Goal: Task Accomplishment & Management: Manage account settings

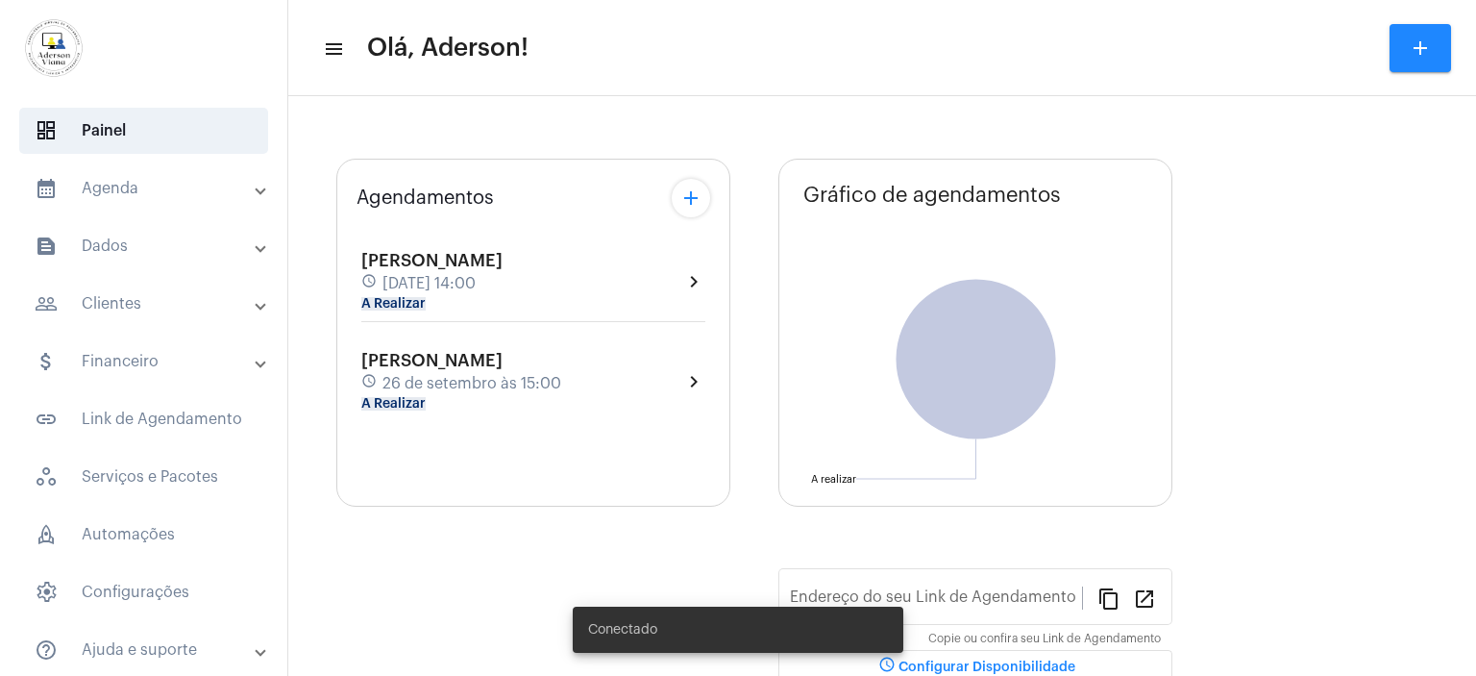
type input "[URL][DOMAIN_NAME]"
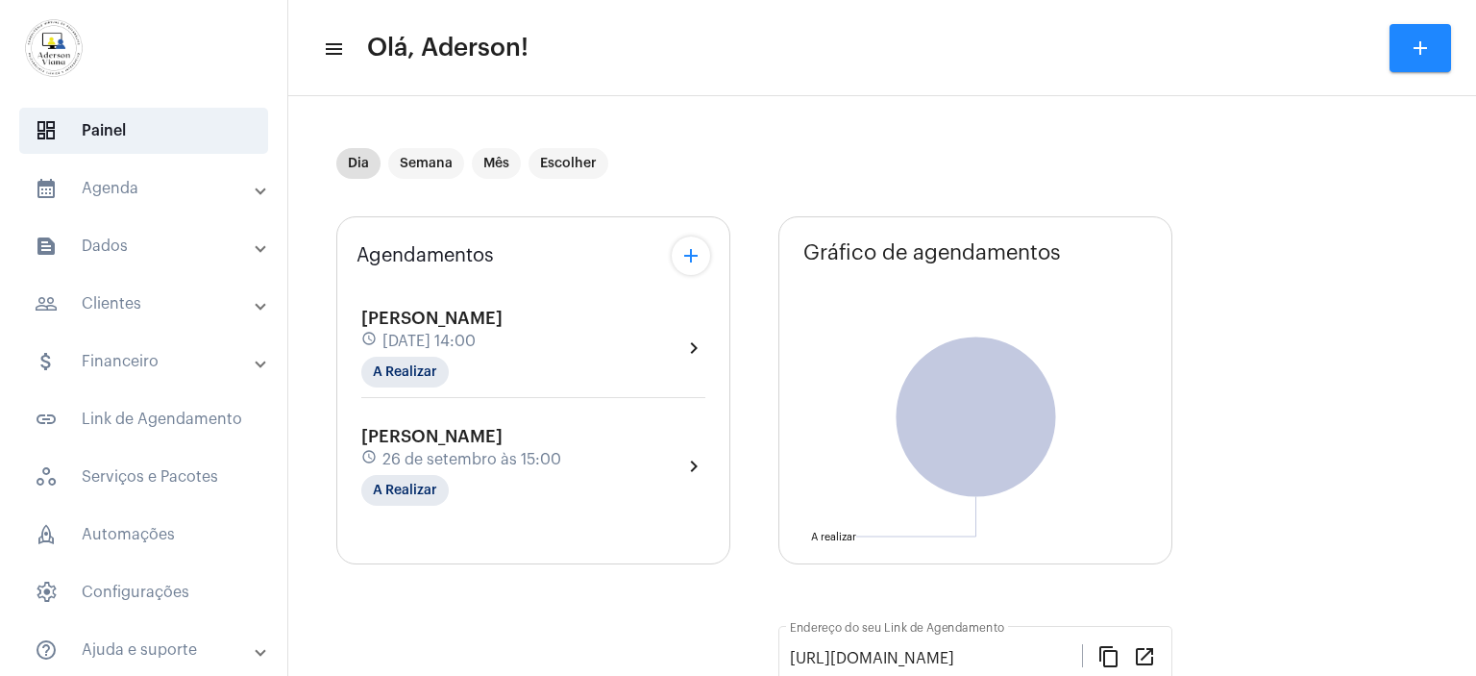
click at [131, 303] on mat-panel-title "people_outline Clientes" at bounding box center [146, 303] width 222 height 23
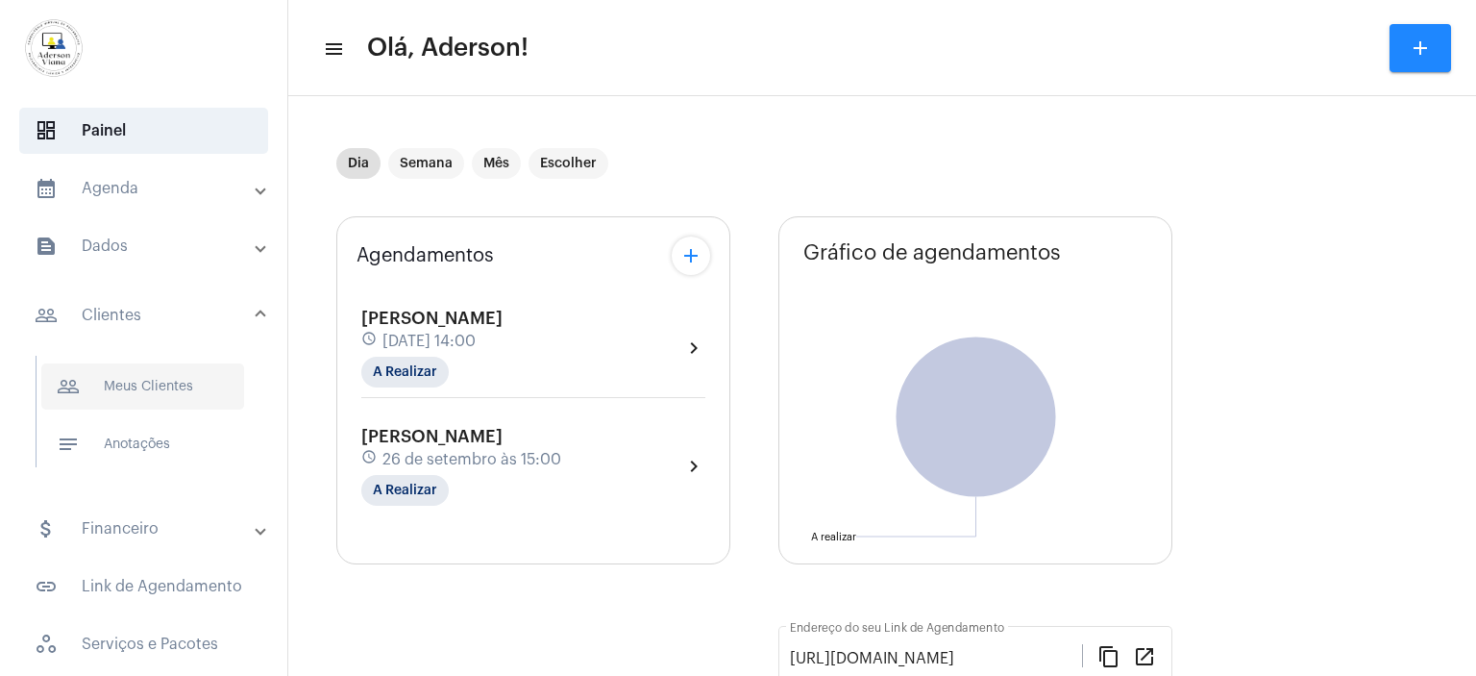
click at [143, 387] on span "people_outline Meus Clientes" at bounding box center [142, 386] width 203 height 46
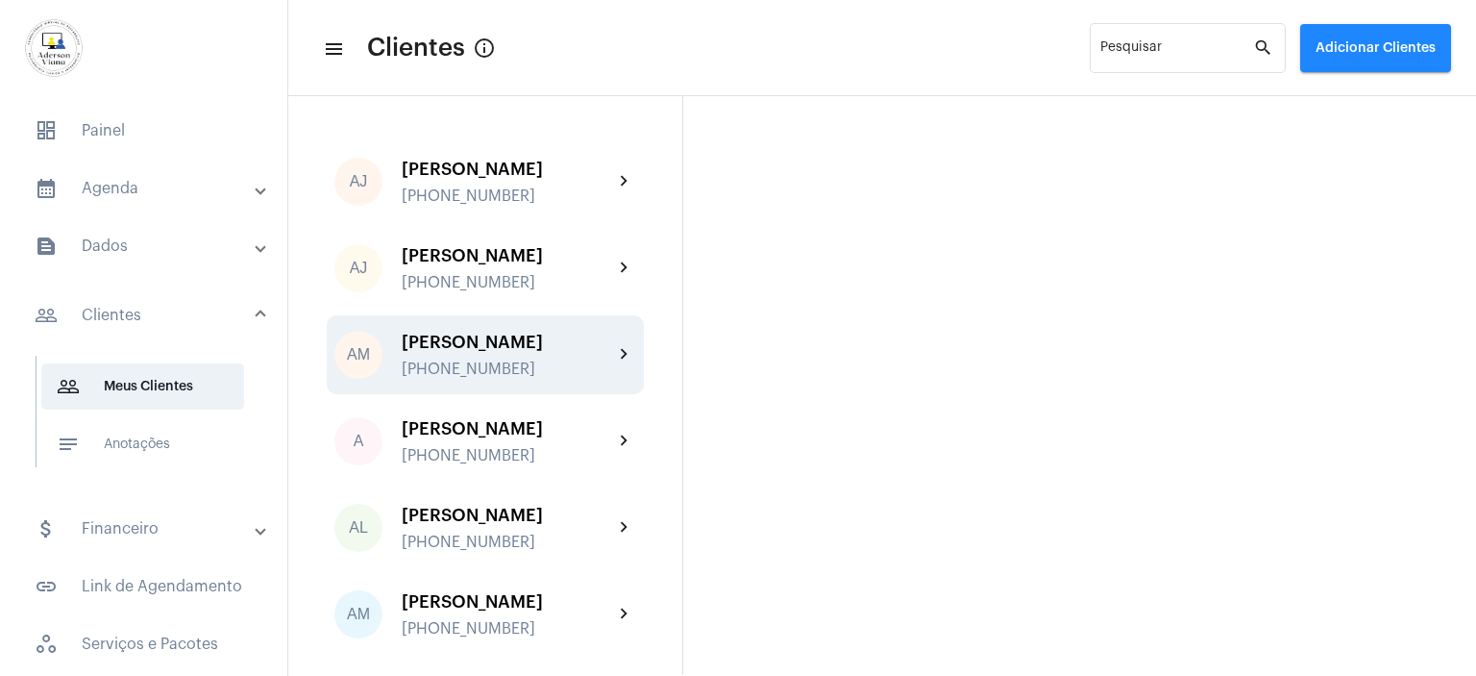
click at [504, 353] on div "[PERSON_NAME] [PHONE_NUMBER]" at bounding box center [507, 354] width 211 height 45
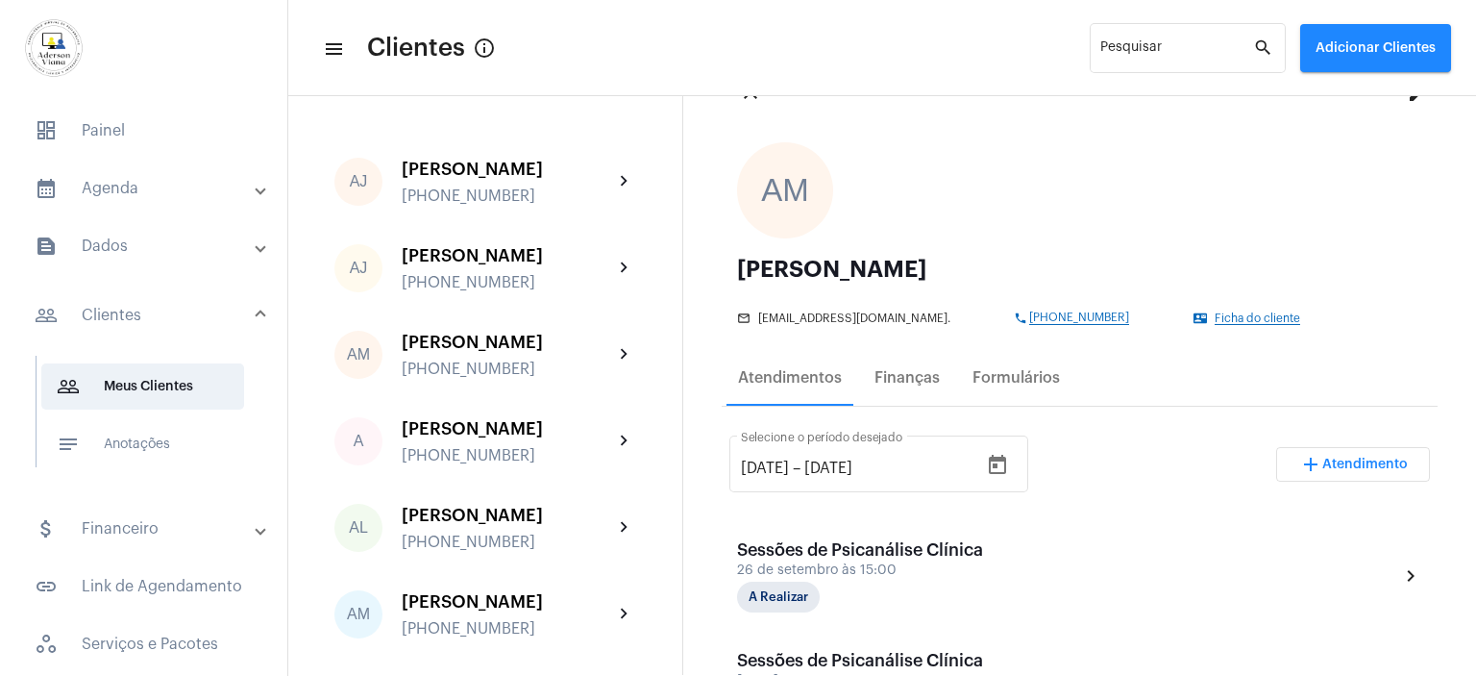
scroll to position [288, 0]
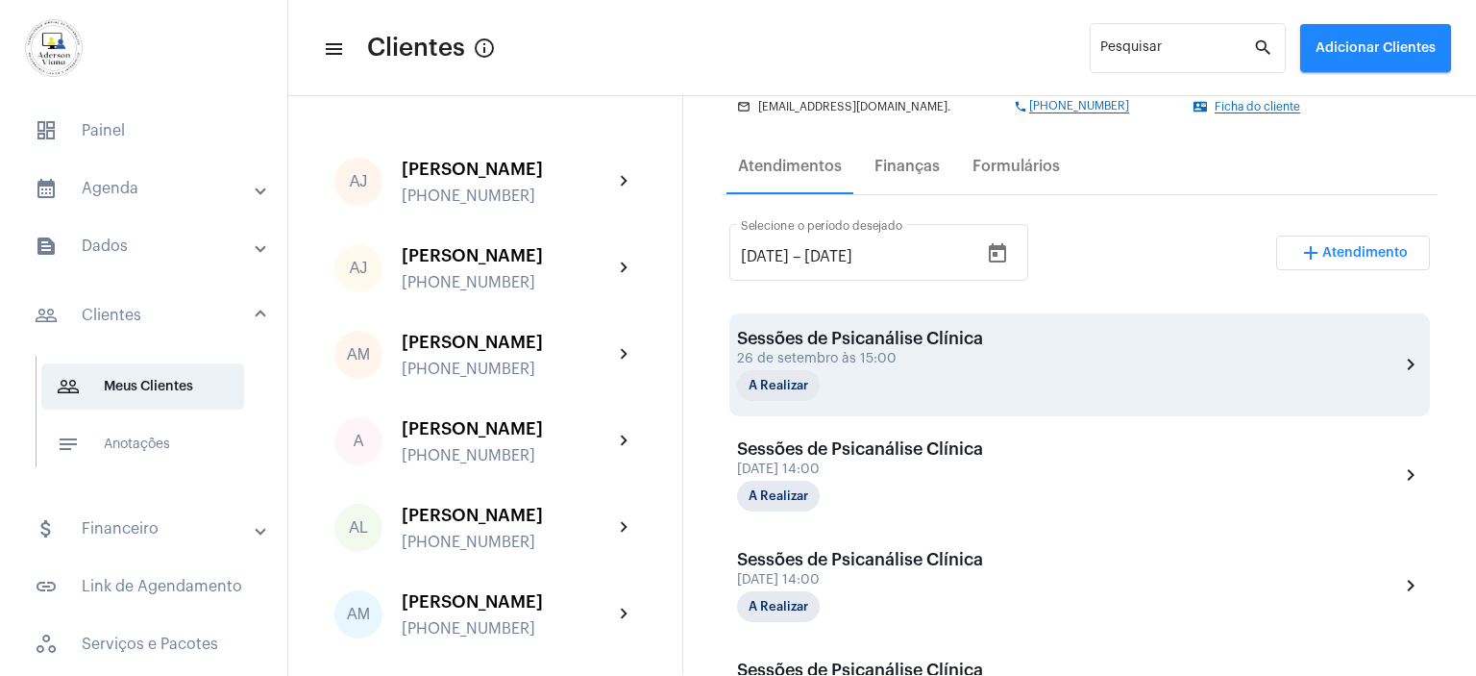
click at [936, 365] on div "Sessões de Psicanálise Clínica [DATE] 15:00 A Realizar" at bounding box center [860, 365] width 246 height 72
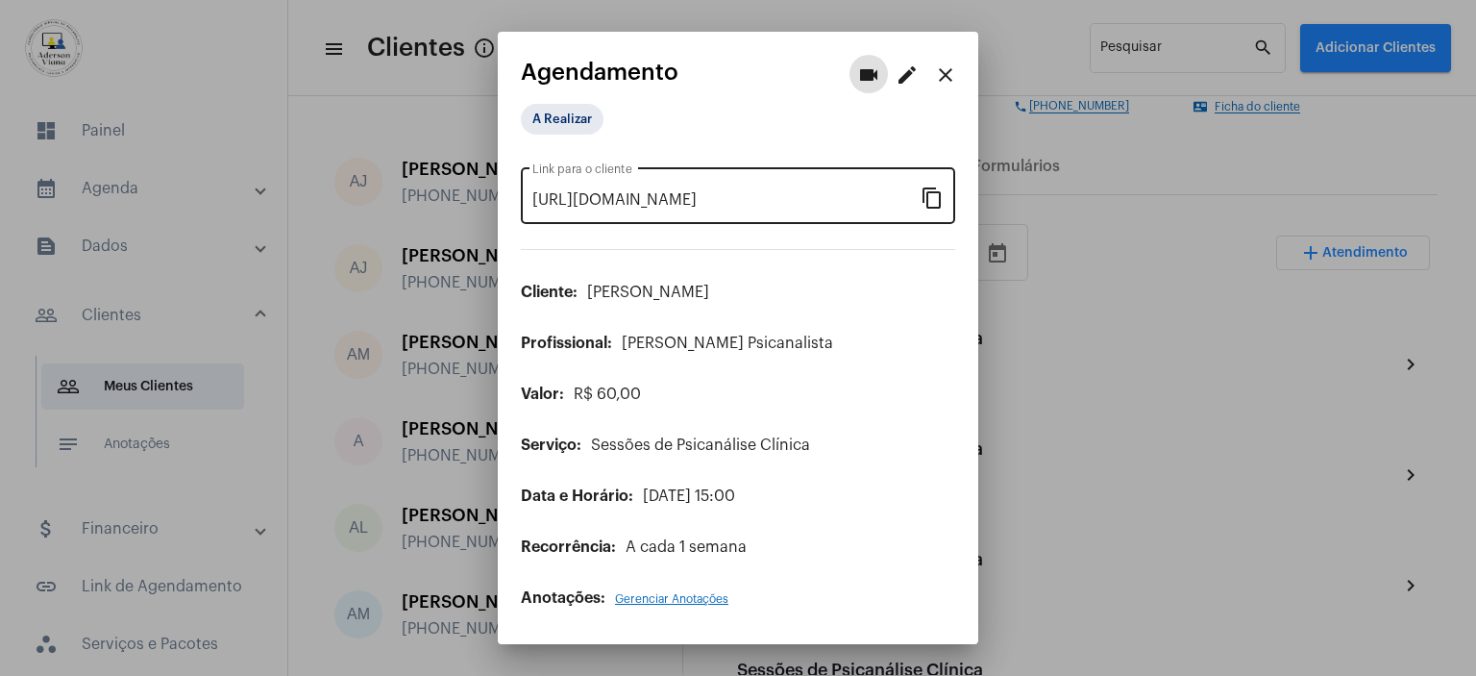
click at [933, 206] on mat-icon "content_copy" at bounding box center [932, 196] width 23 height 23
click at [938, 207] on mat-icon "content_copy" at bounding box center [932, 196] width 23 height 23
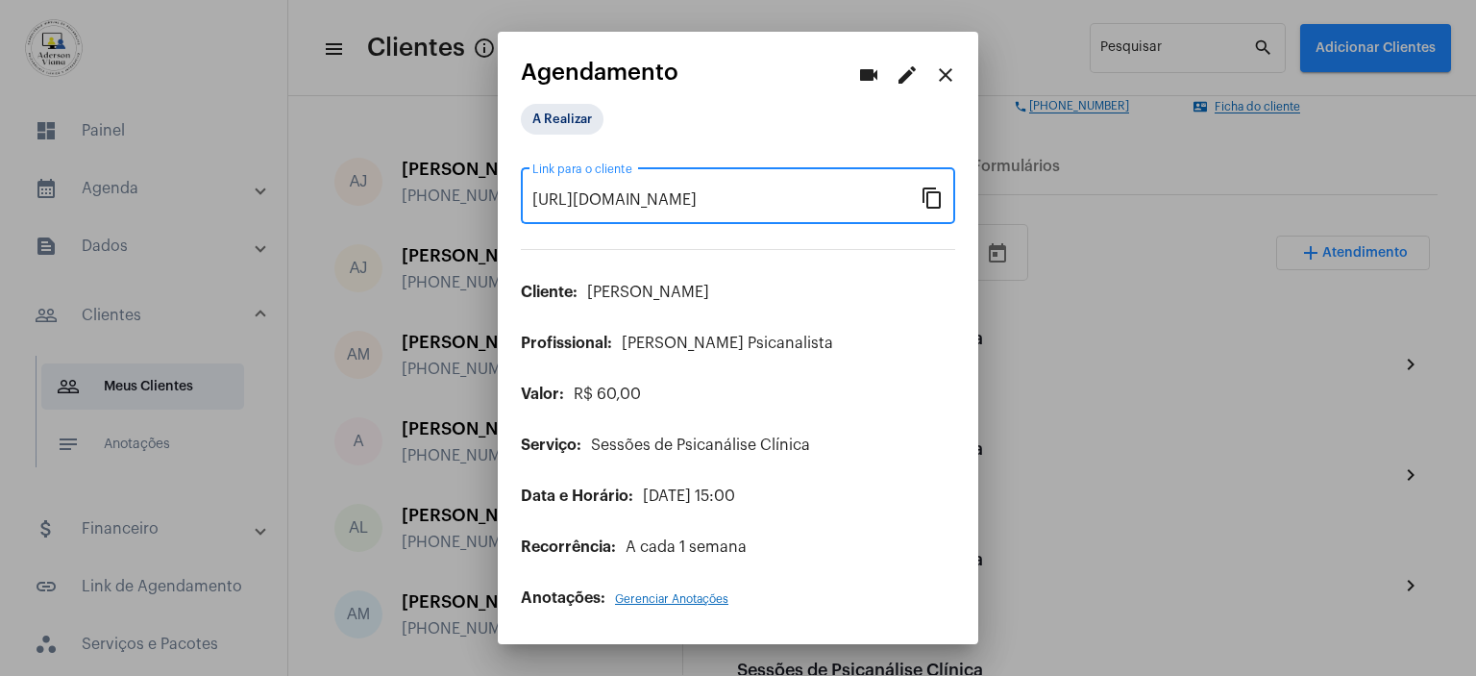
click at [946, 84] on mat-icon "close" at bounding box center [945, 74] width 23 height 23
